Goal: Task Accomplishment & Management: Complete application form

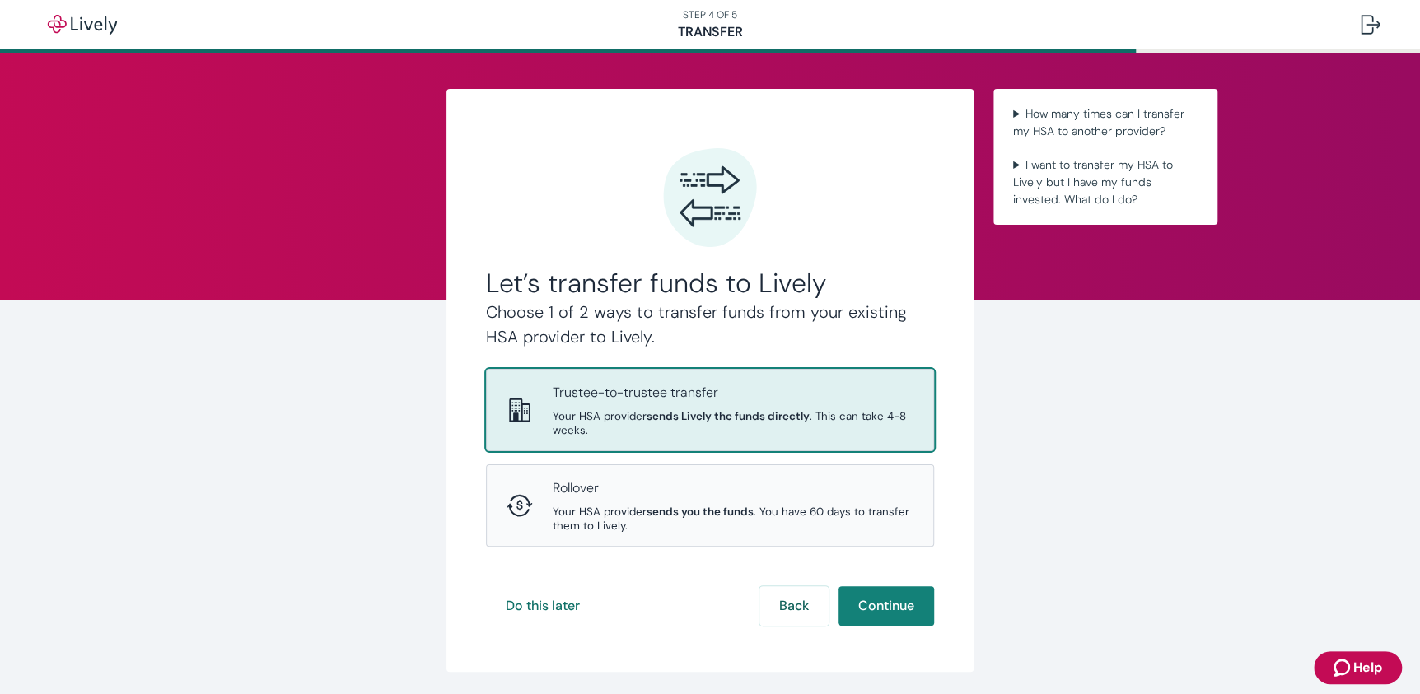
click at [684, 386] on p "Trustee-to-trustee transfer" at bounding box center [733, 393] width 361 height 20
click at [854, 621] on button "Continue" at bounding box center [886, 606] width 96 height 40
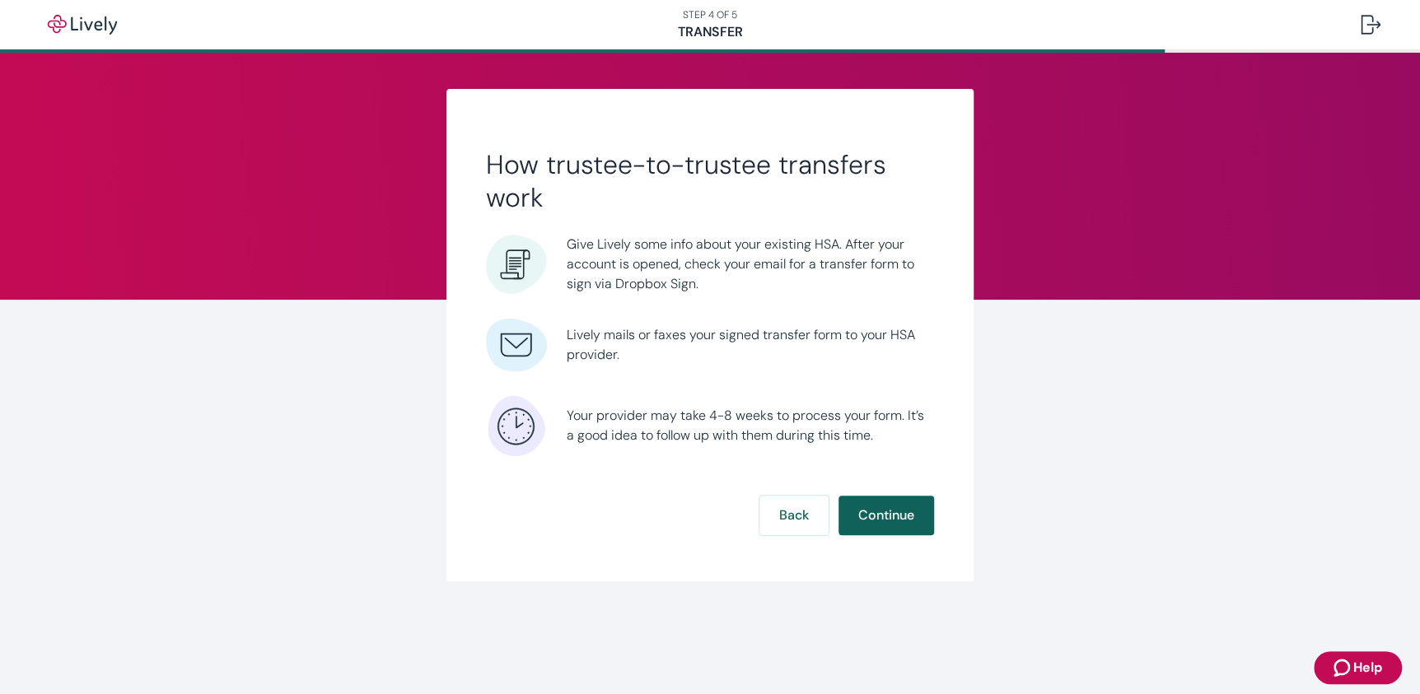
click at [889, 511] on button "Continue" at bounding box center [886, 516] width 96 height 40
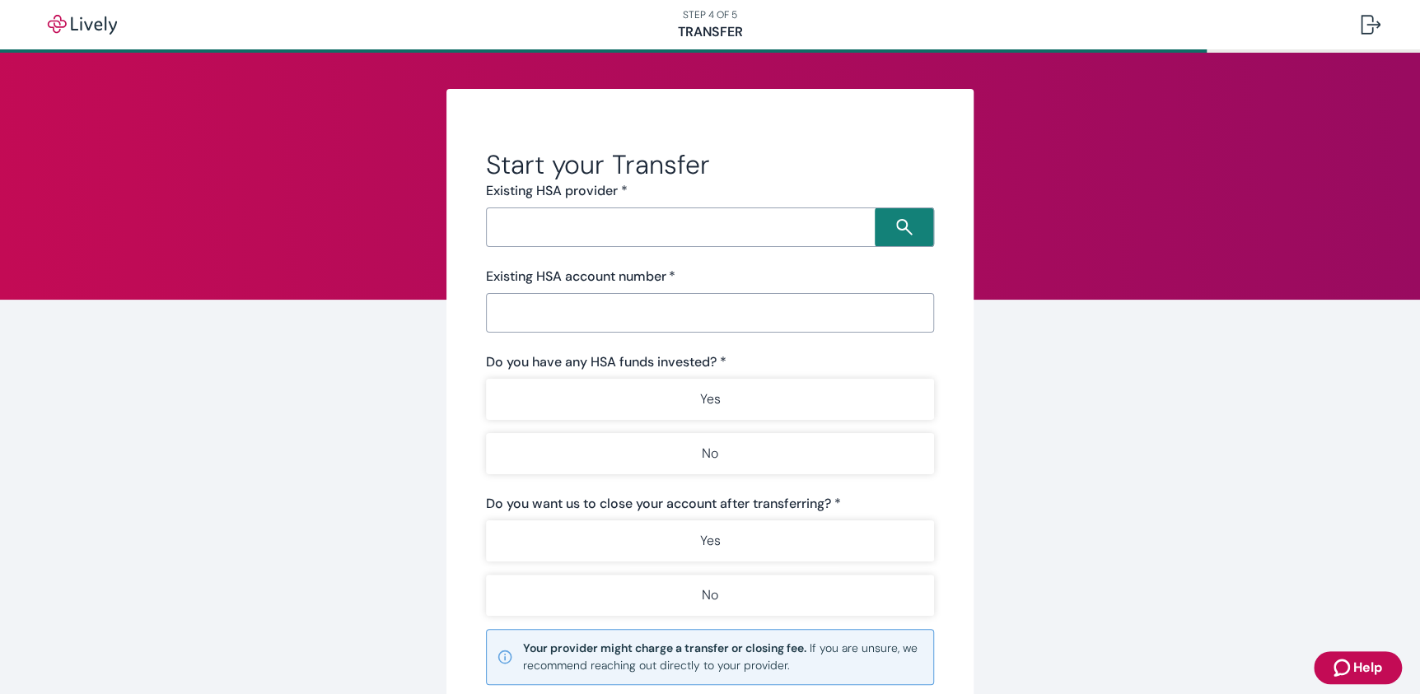
click at [583, 234] on input "Search input" at bounding box center [683, 227] width 384 height 23
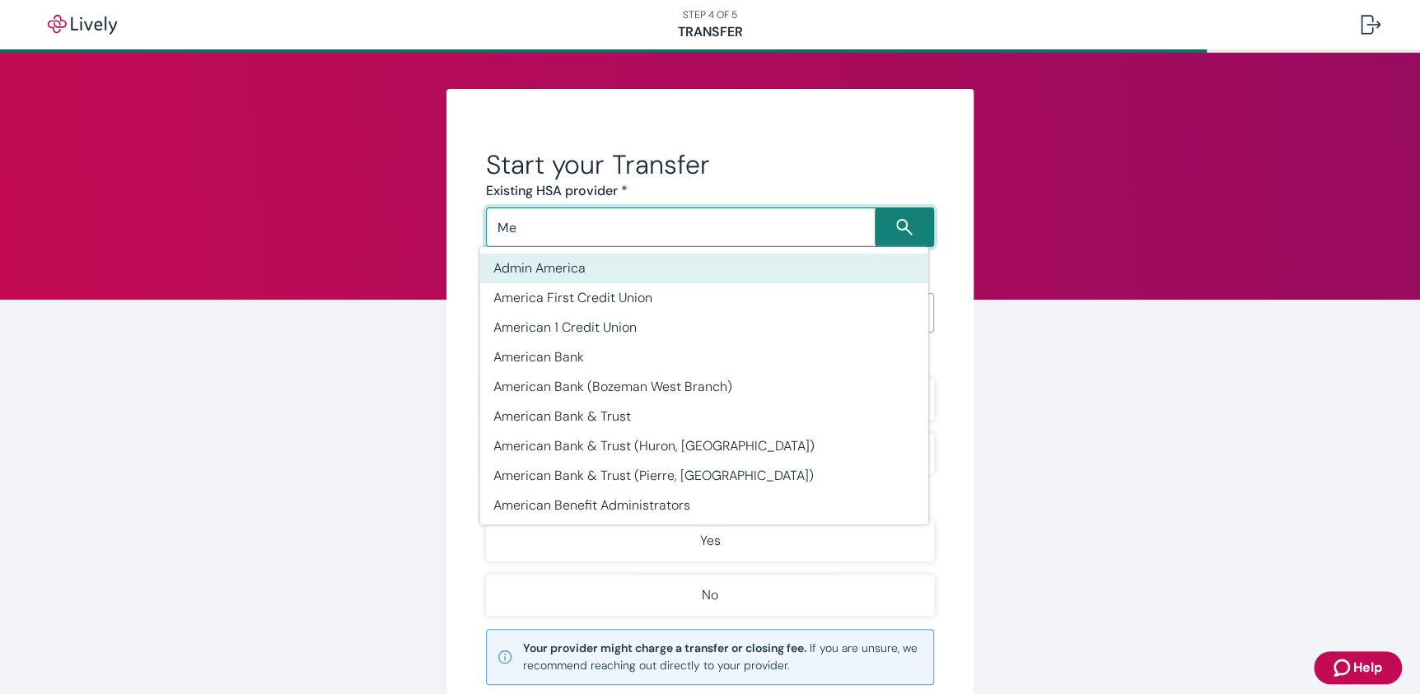
type input "M"
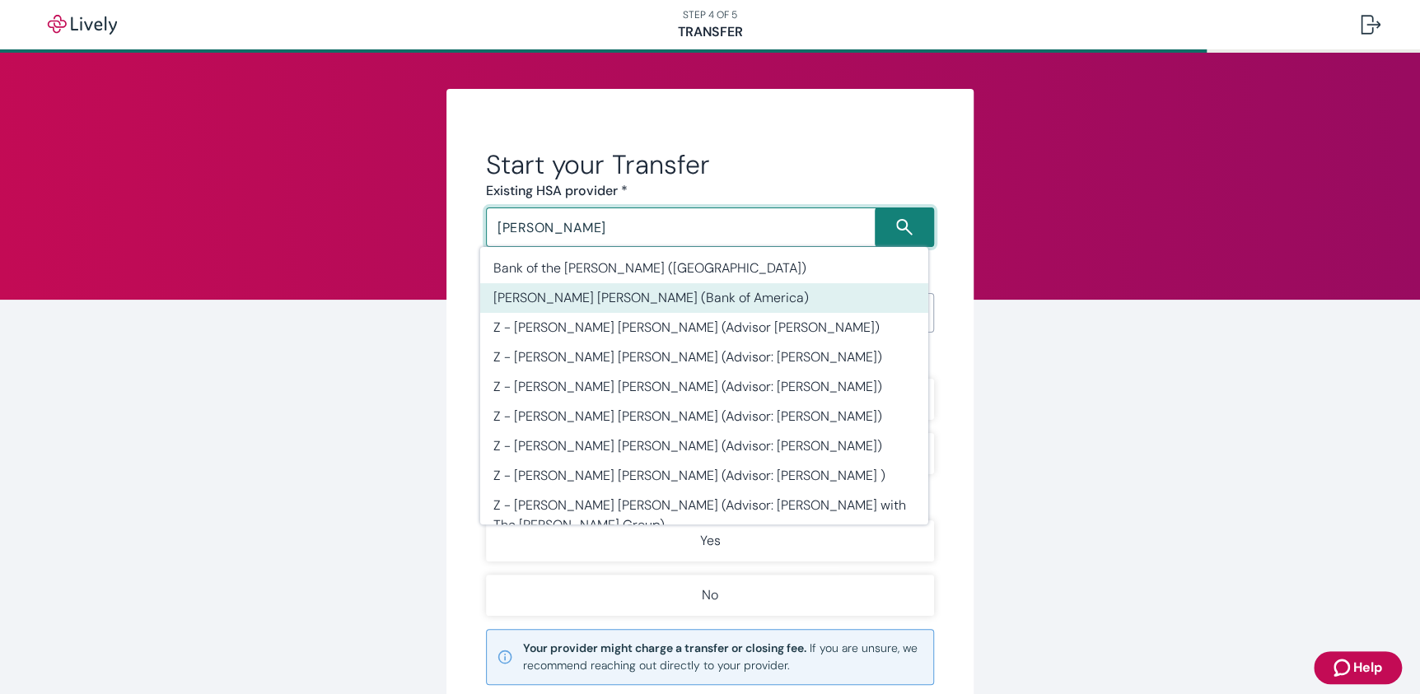
click at [560, 301] on li "[PERSON_NAME] [PERSON_NAME] (Bank of America)" at bounding box center [704, 298] width 448 height 30
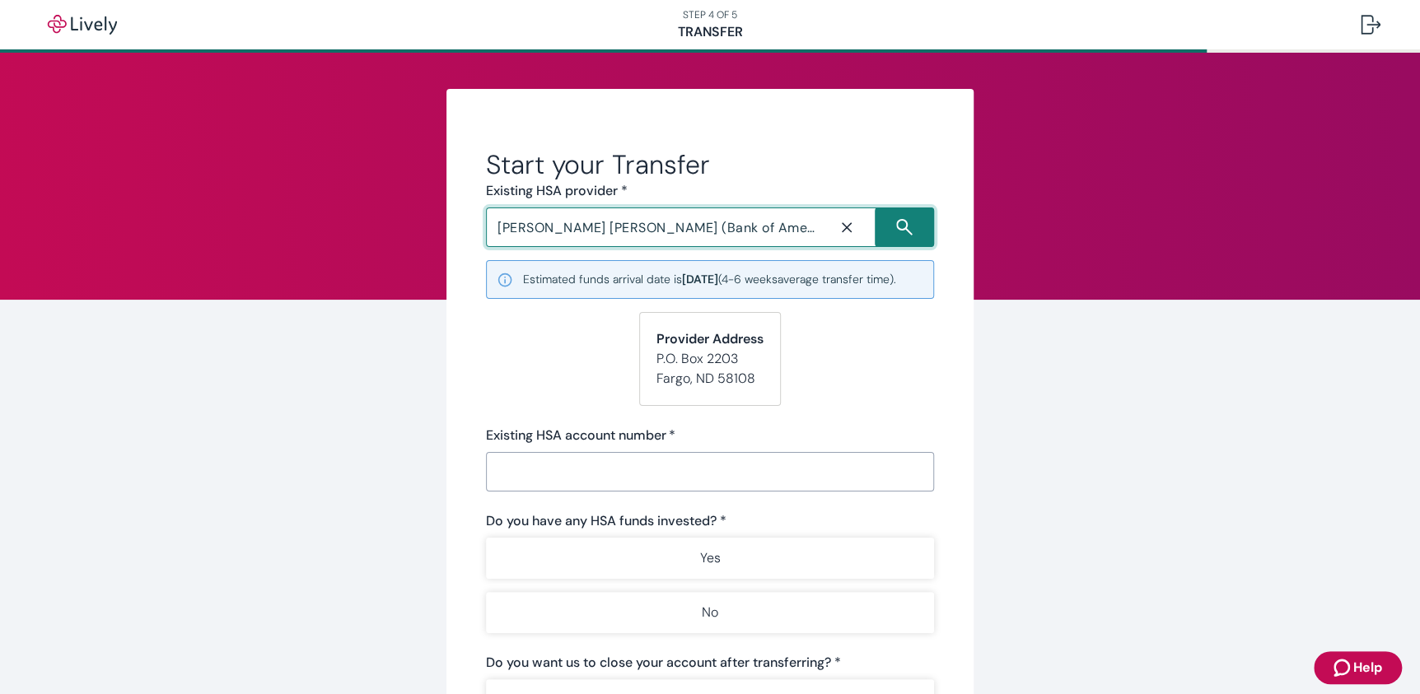
type input "[PERSON_NAME] [PERSON_NAME] (Bank of America)"
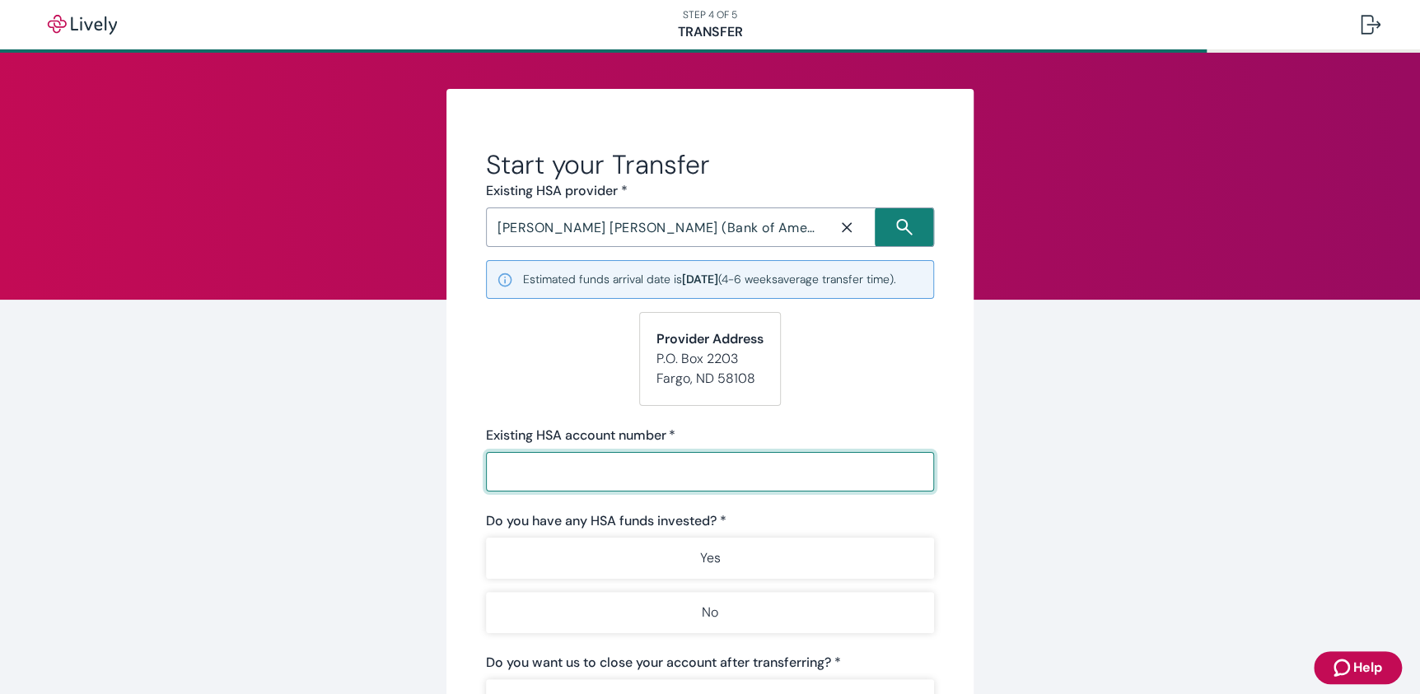
click at [532, 480] on input "Existing HSA account number   *" at bounding box center [710, 471] width 448 height 33
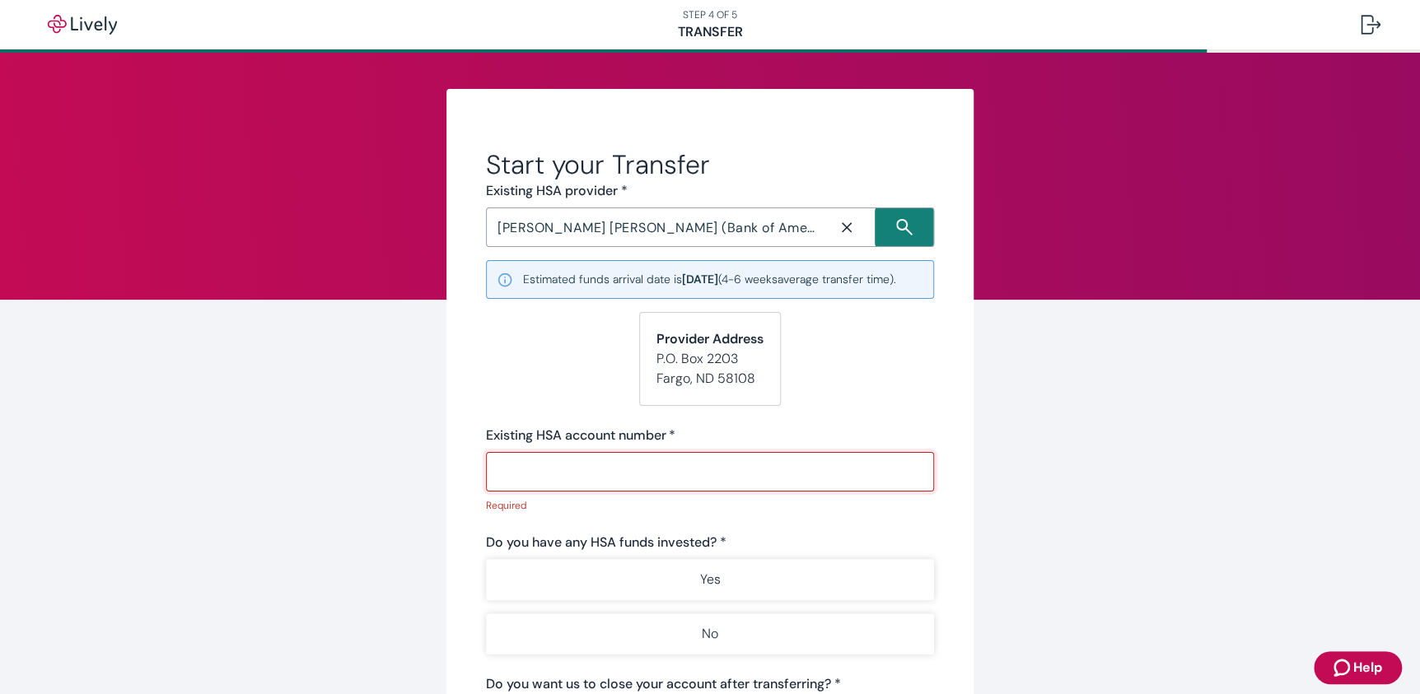
paste input "10000397606"
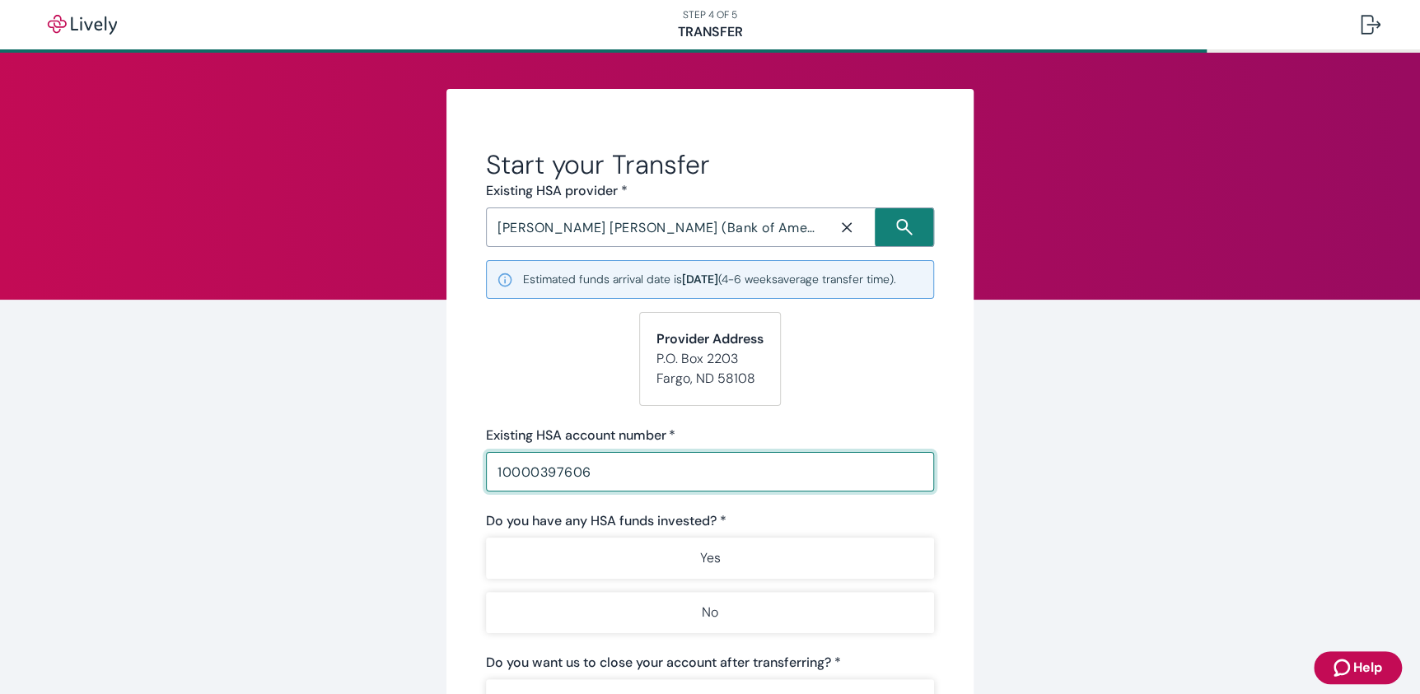
type input "10000397606"
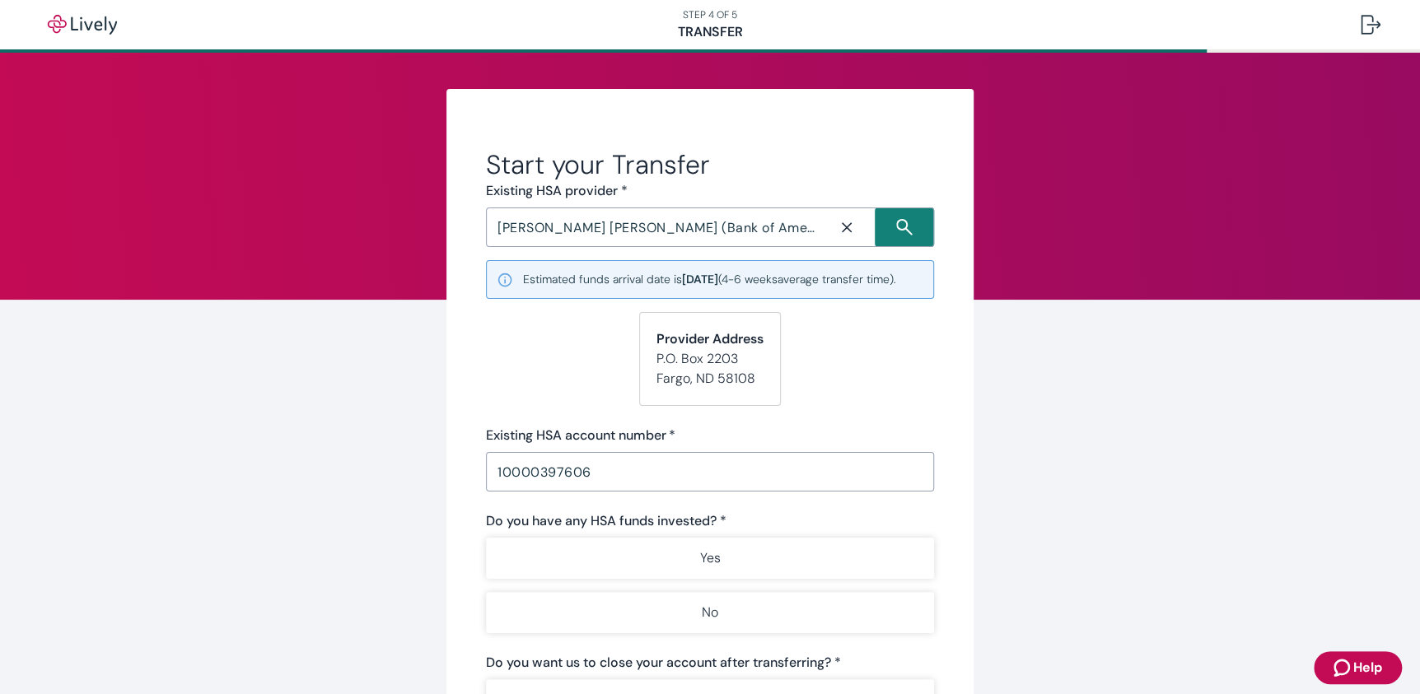
click at [1073, 526] on div "Start your Transfer Existing HSA provider * [PERSON_NAME] [PERSON_NAME] (Bank o…" at bounding box center [710, 529] width 791 height 880
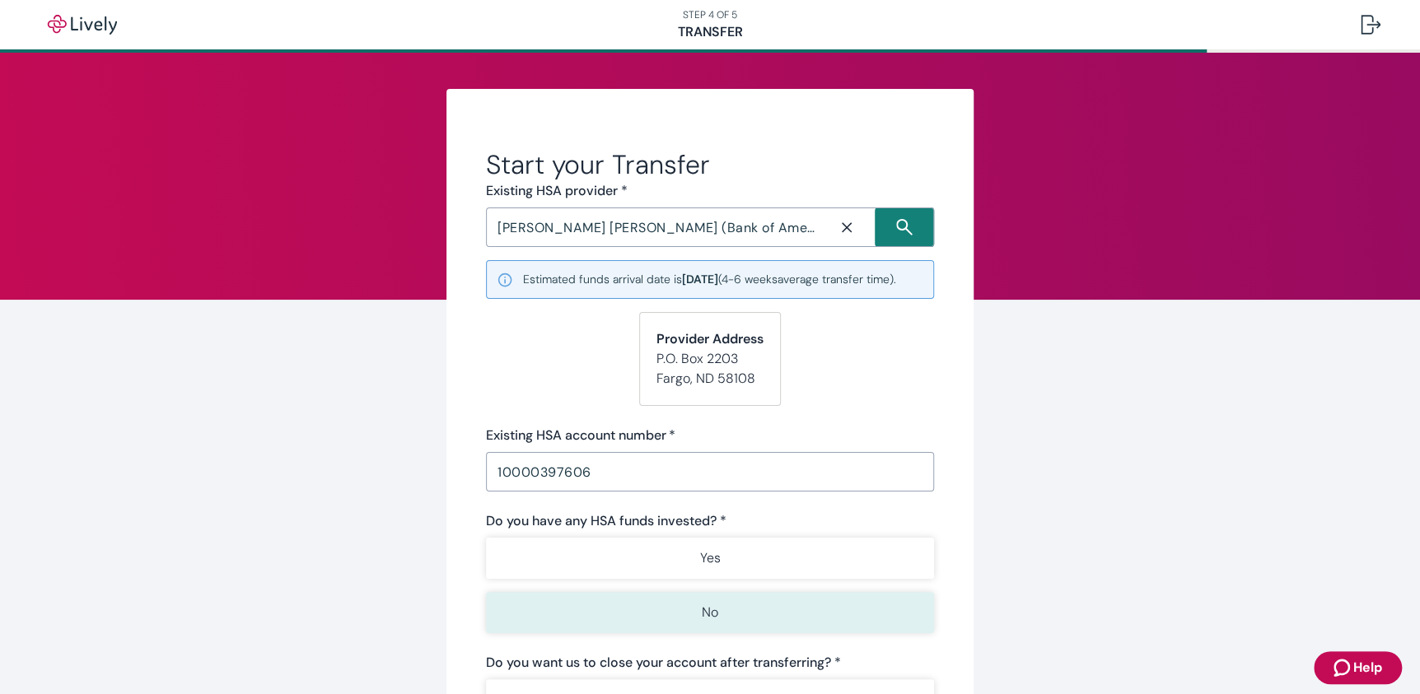
click at [710, 621] on p "No" at bounding box center [710, 613] width 16 height 20
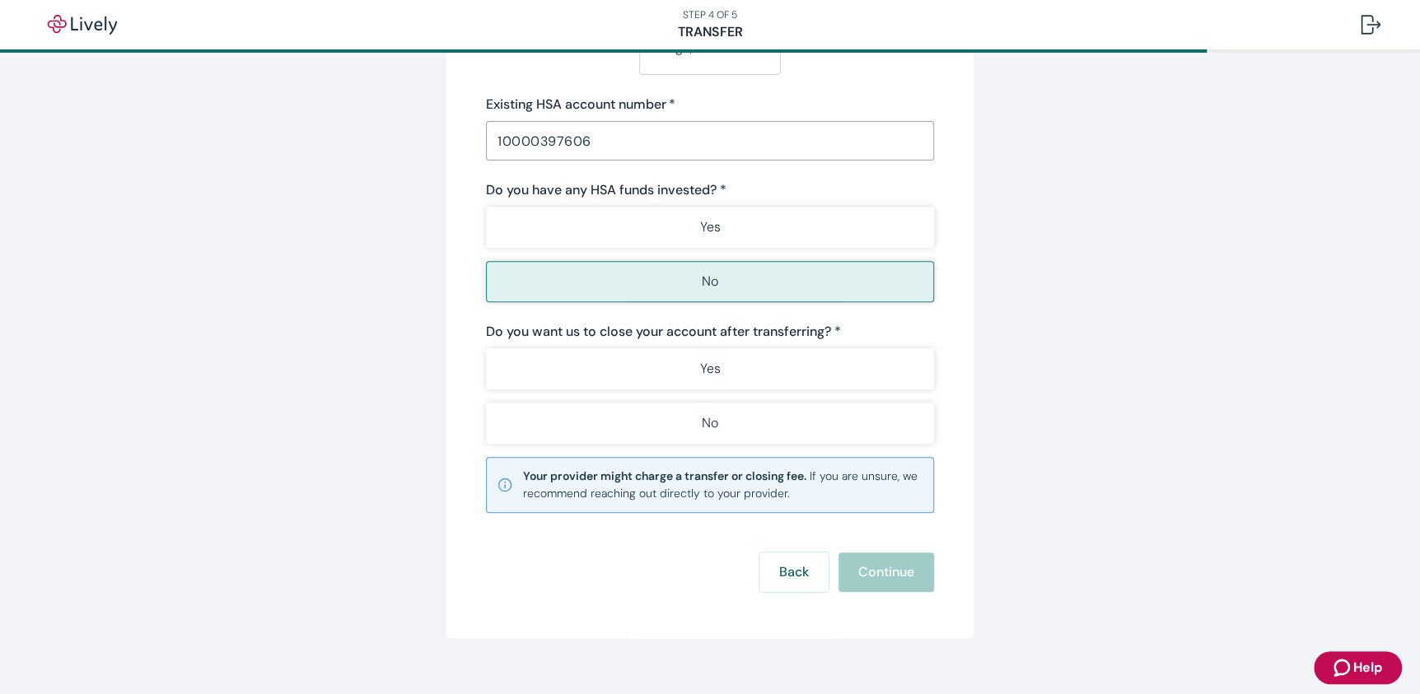
scroll to position [370, 0]
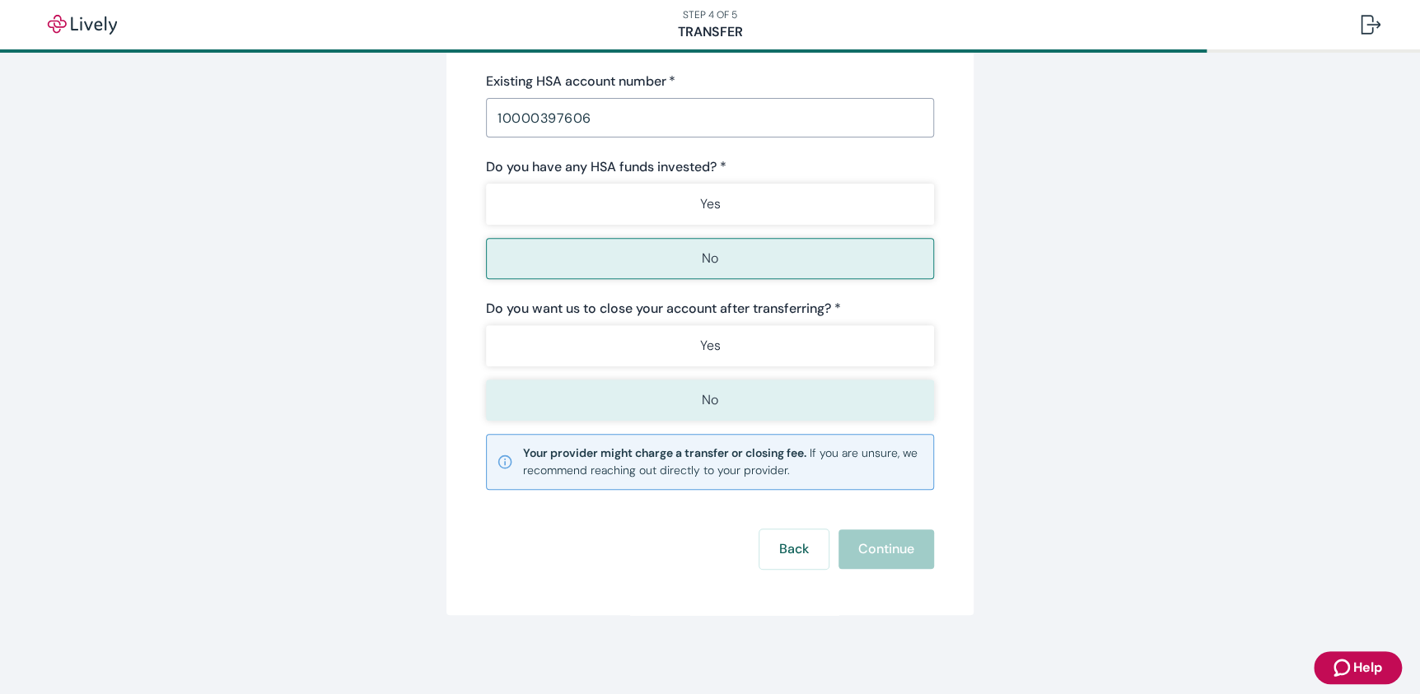
click at [721, 399] on button "No" at bounding box center [710, 400] width 448 height 41
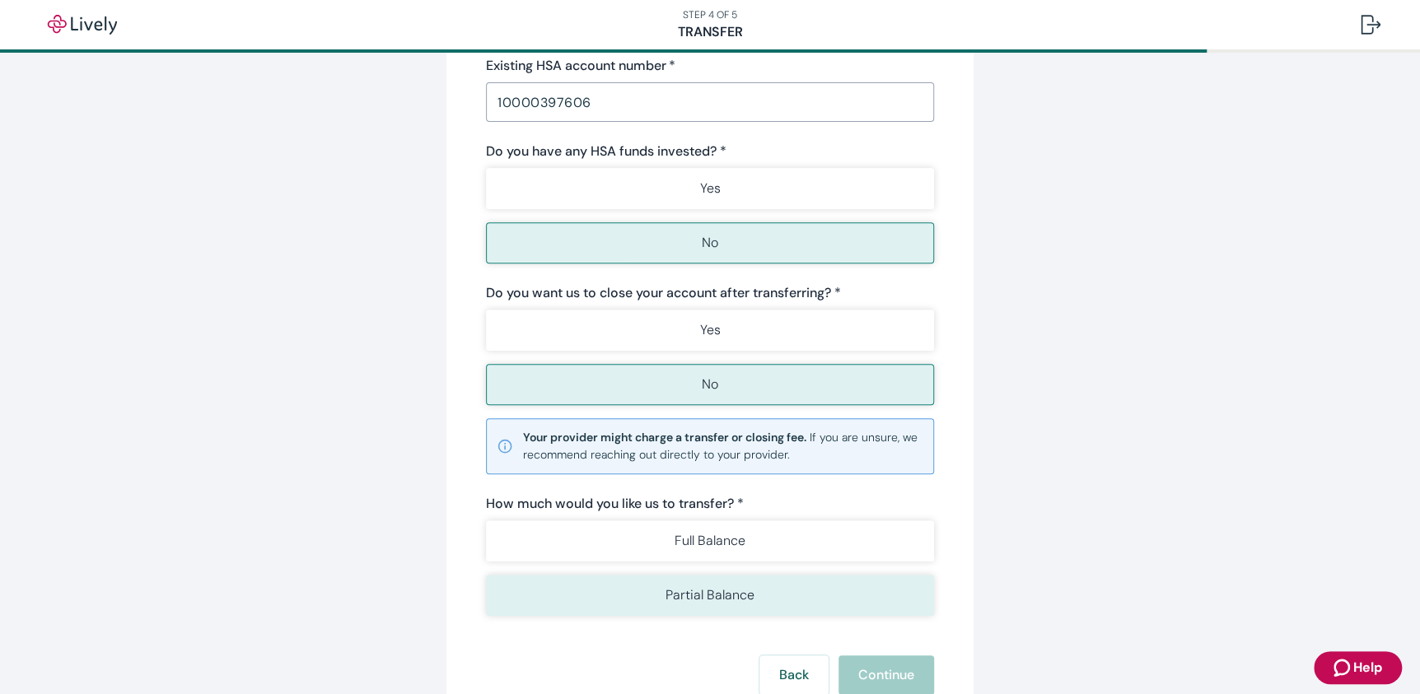
click at [734, 605] on p "Partial Balance" at bounding box center [709, 596] width 89 height 20
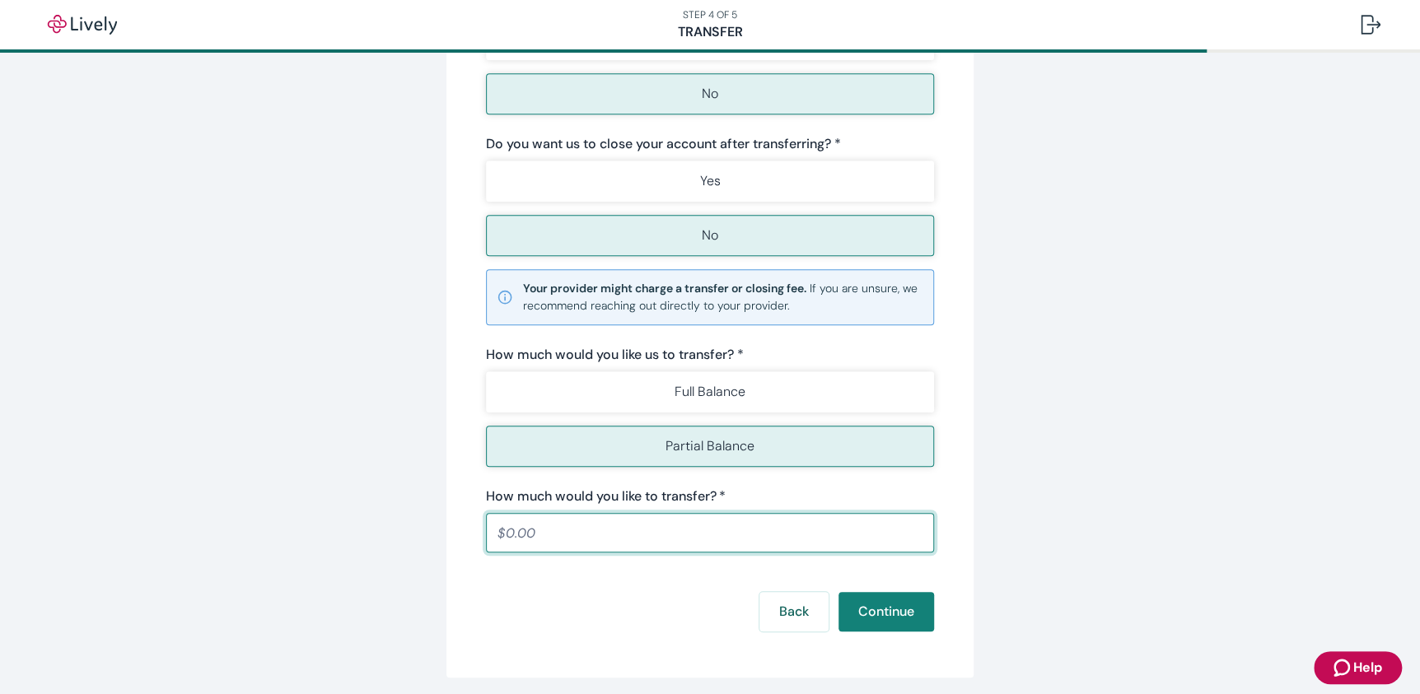
scroll to position [596, 0]
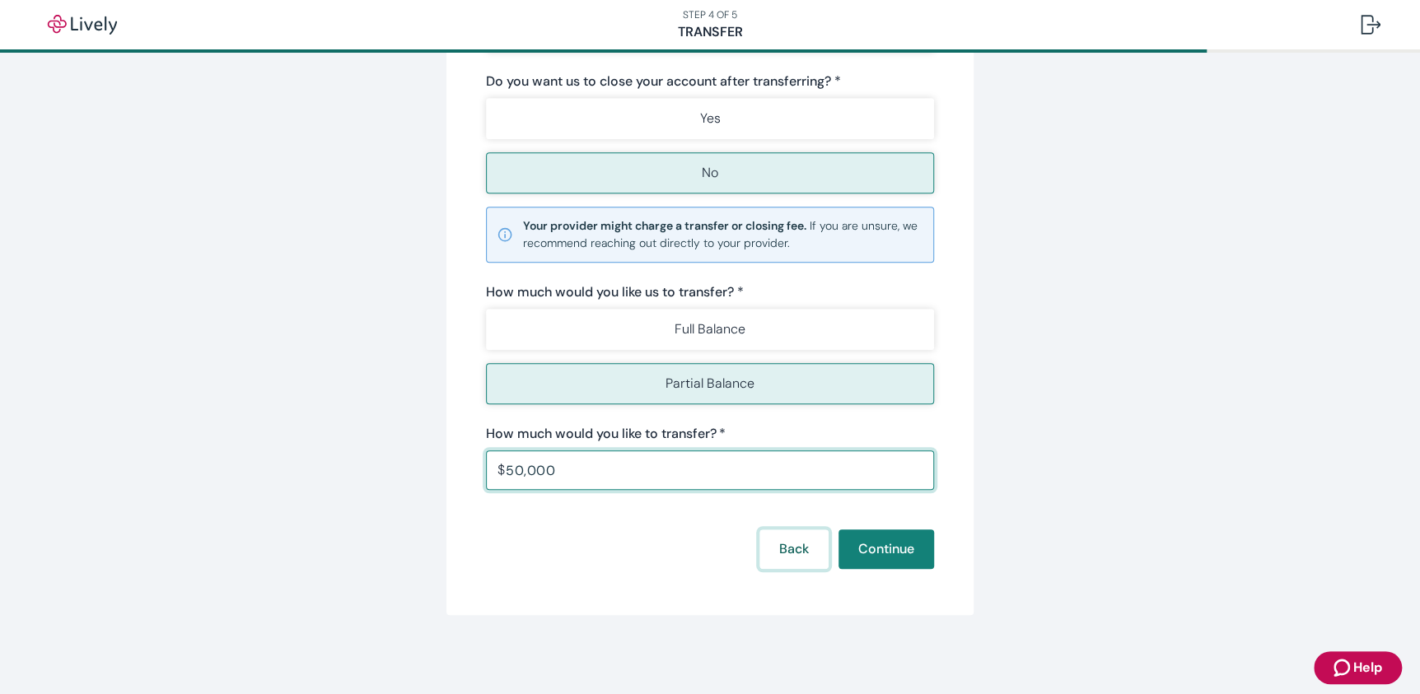
type input "50,000.00"
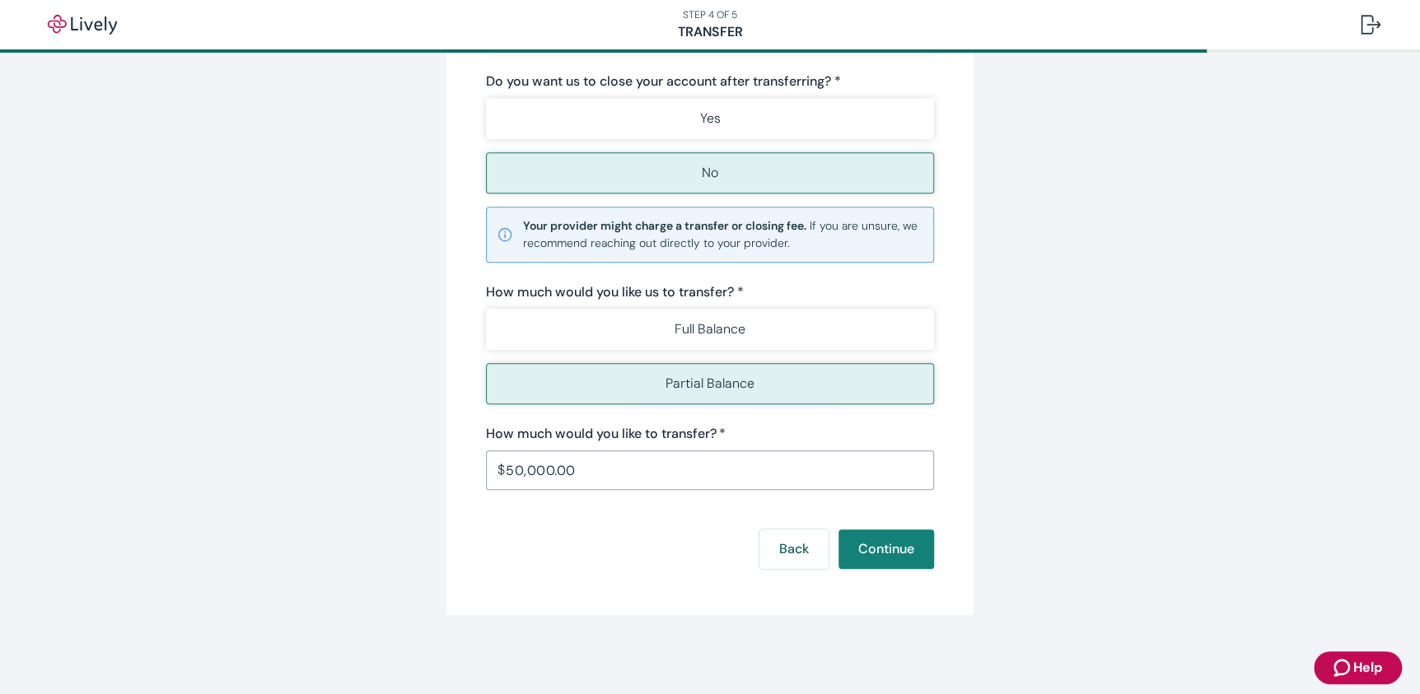
click at [734, 614] on div "Start your Transfer Existing HSA provider * [PERSON_NAME] [PERSON_NAME] (Bank o…" at bounding box center [709, 62] width 527 height 1108
click at [891, 546] on button "Continue" at bounding box center [886, 550] width 96 height 40
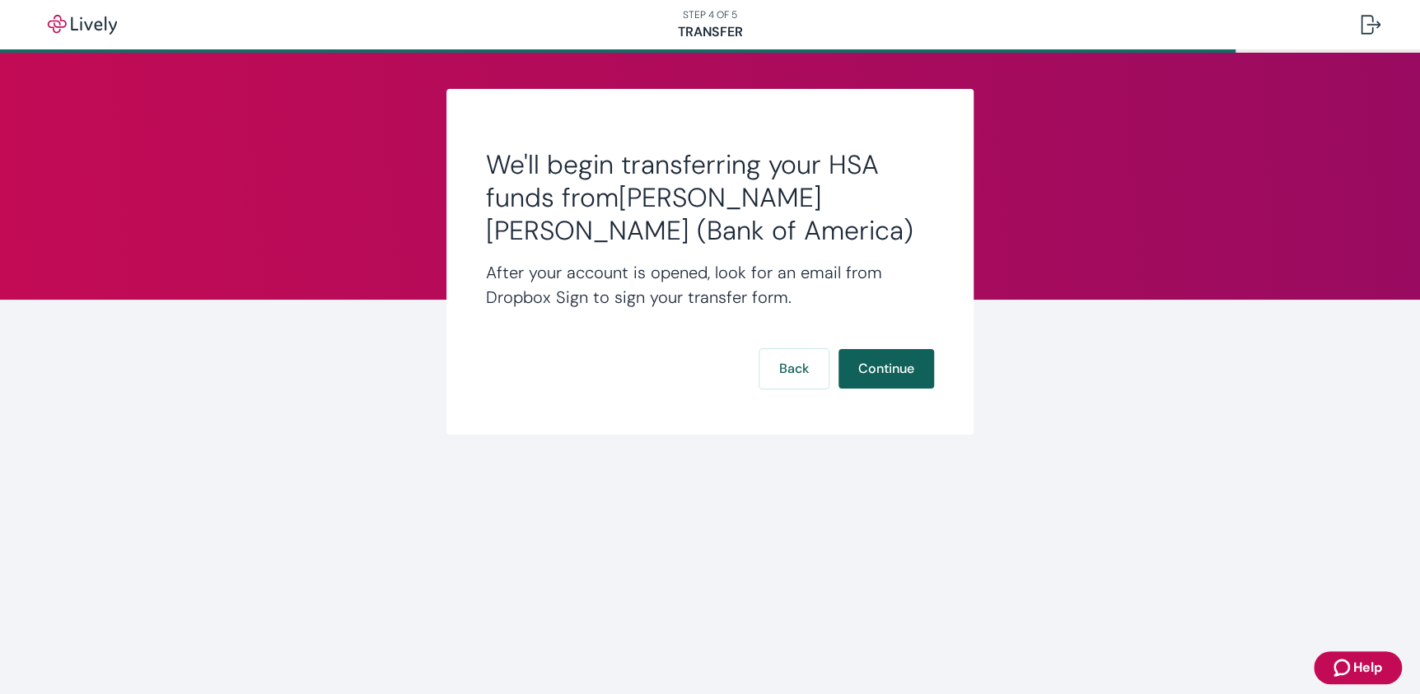
click at [888, 366] on button "Continue" at bounding box center [886, 369] width 96 height 40
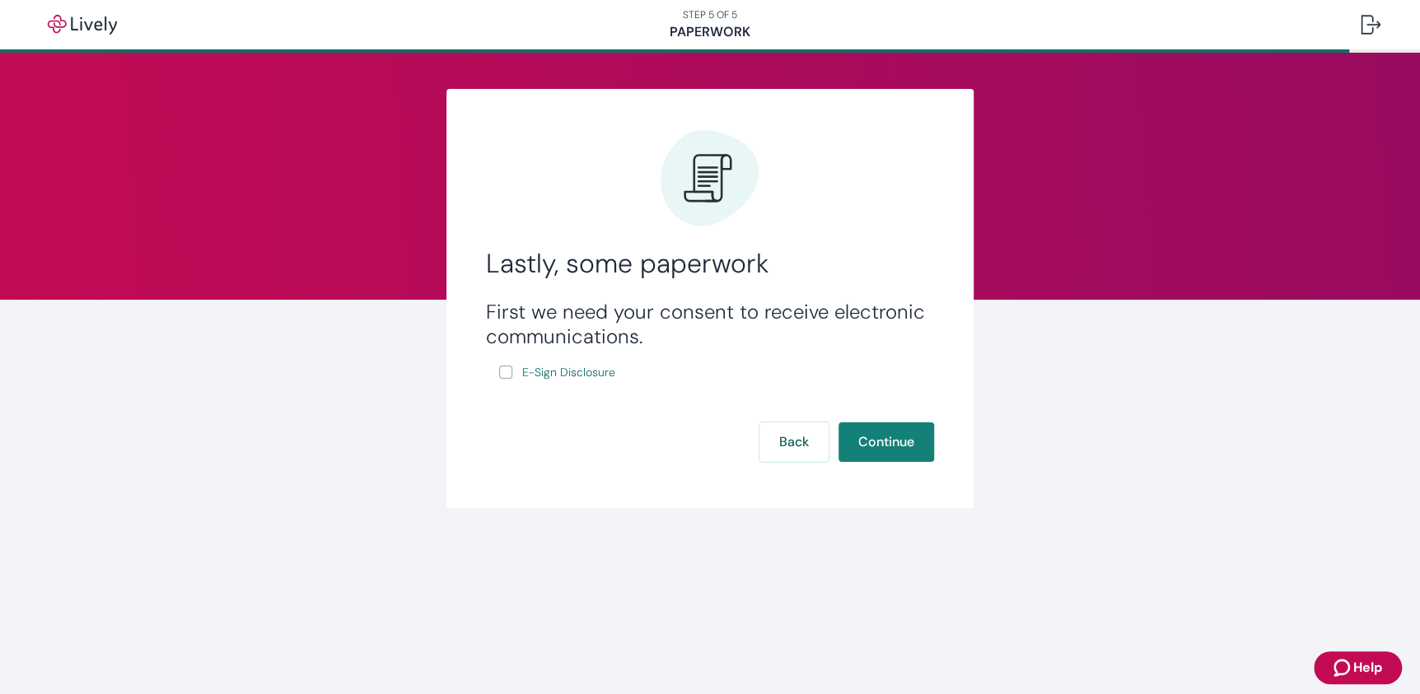
click at [506, 373] on input "E-Sign Disclosure" at bounding box center [505, 372] width 13 height 13
checkbox input "true"
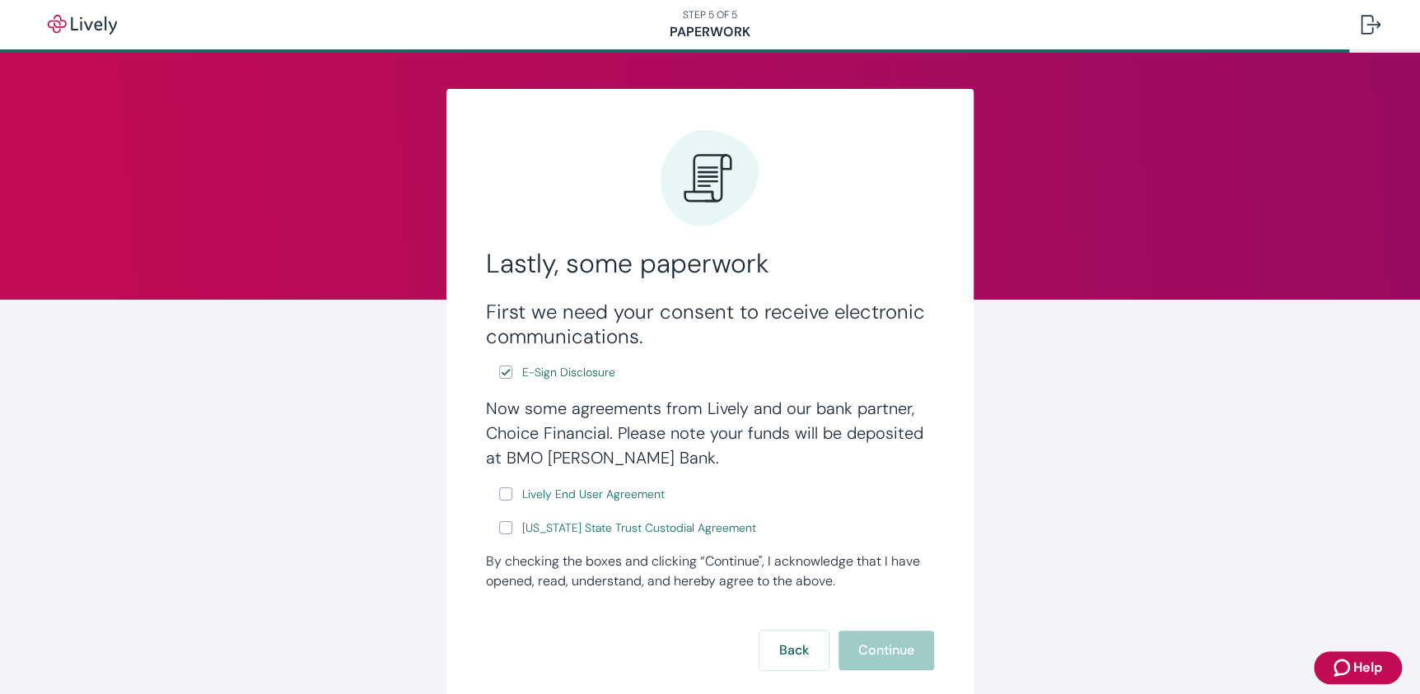
click at [502, 488] on input "Lively End User Agreement" at bounding box center [505, 494] width 13 height 13
checkbox input "true"
click at [502, 525] on input "[US_STATE] State Trust Custodial Agreement" at bounding box center [505, 527] width 13 height 13
checkbox input "true"
click at [872, 643] on button "Continue" at bounding box center [886, 651] width 96 height 40
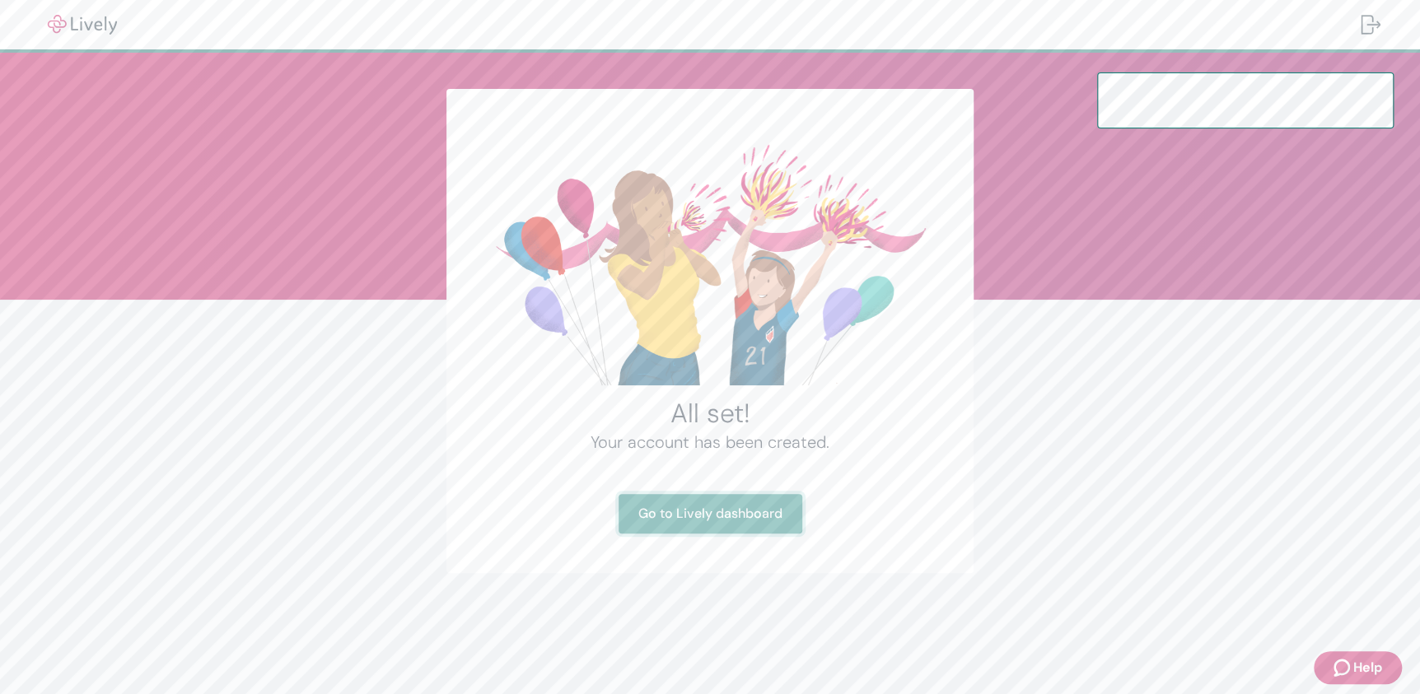
click at [722, 516] on link "Go to Lively dashboard" at bounding box center [710, 514] width 184 height 40
